Goal: Task Accomplishment & Management: Use online tool/utility

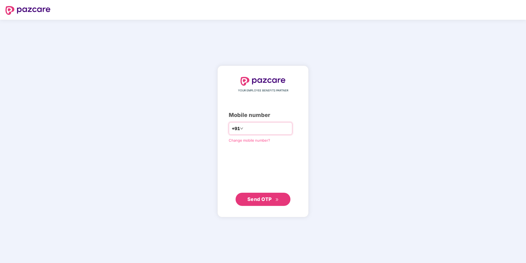
click at [246, 129] on input "number" at bounding box center [267, 128] width 45 height 9
type input "**********"
click at [265, 198] on span "Send OTP" at bounding box center [260, 199] width 24 height 6
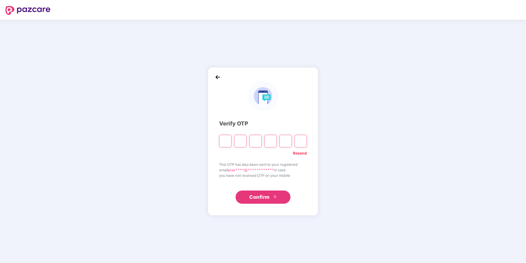
type input "*"
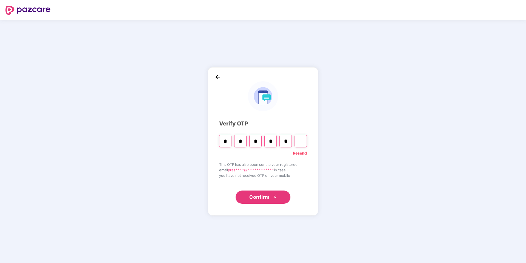
type input "*"
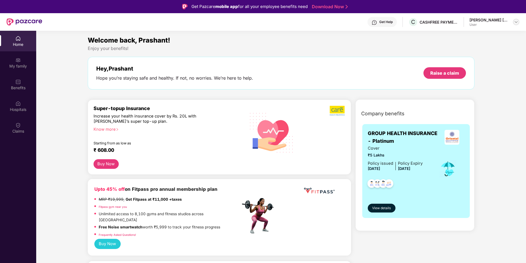
click at [515, 22] on img at bounding box center [516, 22] width 4 height 4
click at [414, 51] on div "Enjoy your benefits!" at bounding box center [281, 49] width 387 height 6
click at [435, 22] on div "CASHFREE PAYMENTS INDIA PVT. LTD." at bounding box center [439, 21] width 38 height 5
click at [369, 46] on div "Enjoy your benefits!" at bounding box center [281, 49] width 387 height 6
click at [440, 76] on div "Raise a claim" at bounding box center [445, 73] width 43 height 12
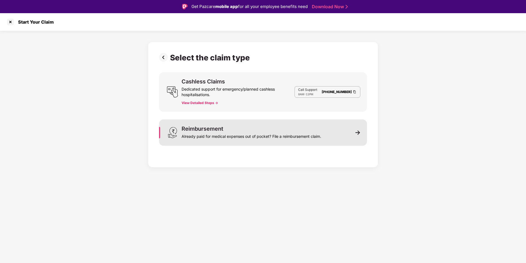
click at [215, 130] on div "Reimbursement" at bounding box center [203, 128] width 42 height 5
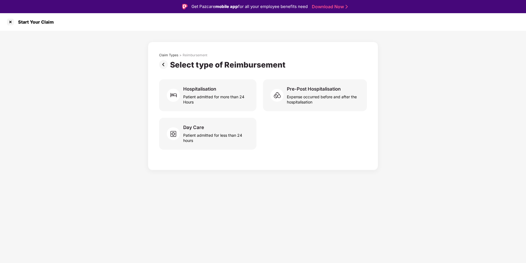
click at [166, 66] on img at bounding box center [164, 64] width 11 height 9
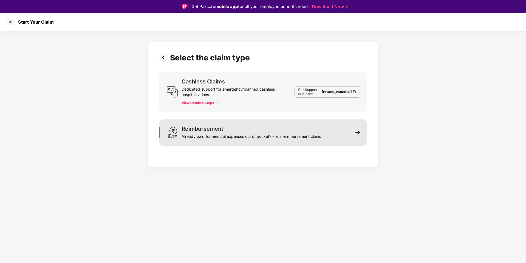
click at [215, 129] on div "Reimbursement" at bounding box center [203, 128] width 42 height 5
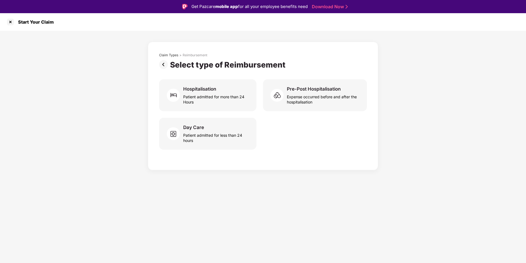
click at [163, 64] on img at bounding box center [164, 64] width 11 height 9
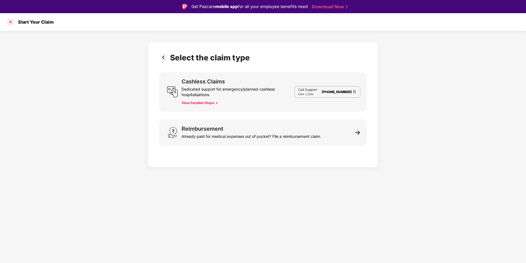
click at [10, 22] on div at bounding box center [10, 22] width 9 height 9
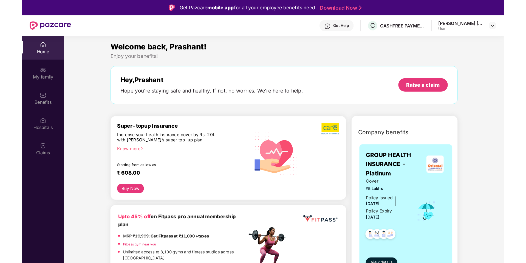
scroll to position [653, 0]
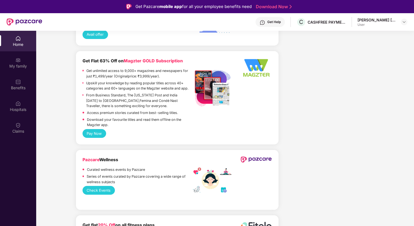
click at [98, 157] on span "Pazcare" at bounding box center [91, 159] width 17 height 5
click at [23, 86] on div "Benefits" at bounding box center [18, 87] width 36 height 5
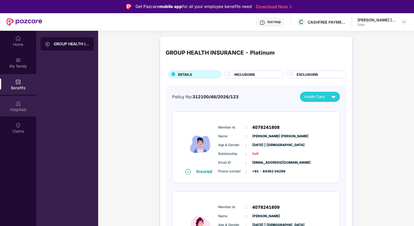
click at [21, 109] on div "Hospitals" at bounding box center [18, 109] width 36 height 5
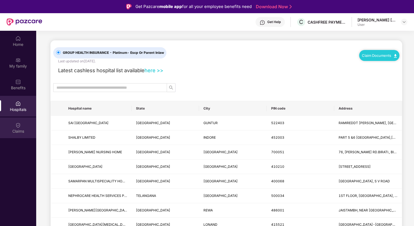
click at [16, 127] on img at bounding box center [17, 124] width 5 height 5
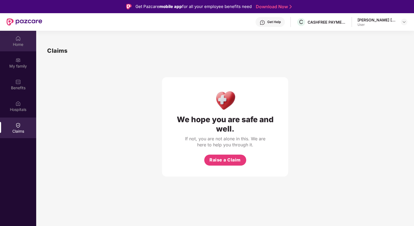
click at [19, 44] on div "Home" at bounding box center [18, 44] width 36 height 5
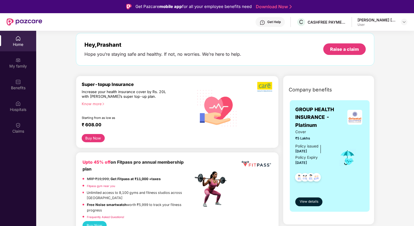
scroll to position [24, 0]
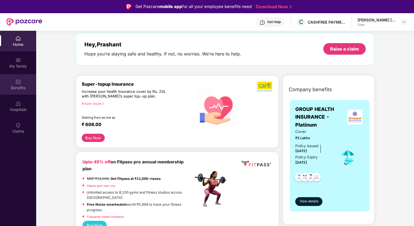
click at [19, 81] on img at bounding box center [17, 81] width 5 height 5
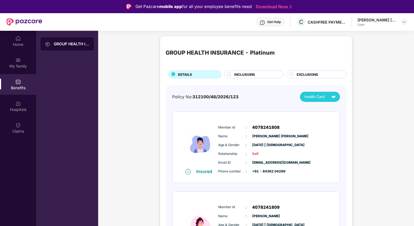
click at [245, 78] on div "INCLUSIONS" at bounding box center [256, 75] width 49 height 6
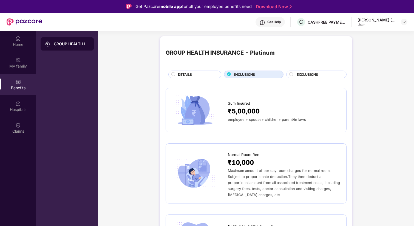
click at [308, 75] on span "EXCLUSIONS" at bounding box center [307, 74] width 21 height 5
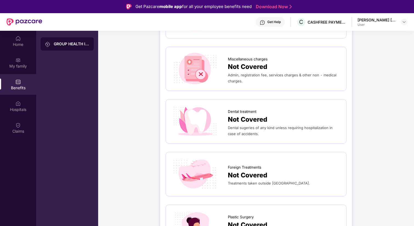
scroll to position [314, 0]
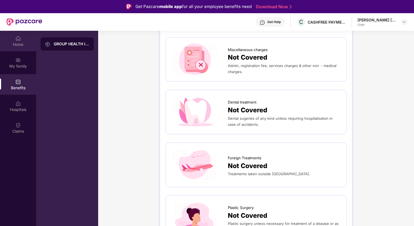
click at [17, 35] on div at bounding box center [17, 37] width 5 height 5
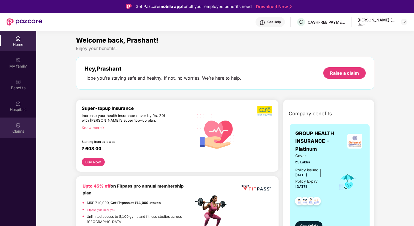
click at [20, 125] on img at bounding box center [17, 124] width 5 height 5
